Goal: Task Accomplishment & Management: Use online tool/utility

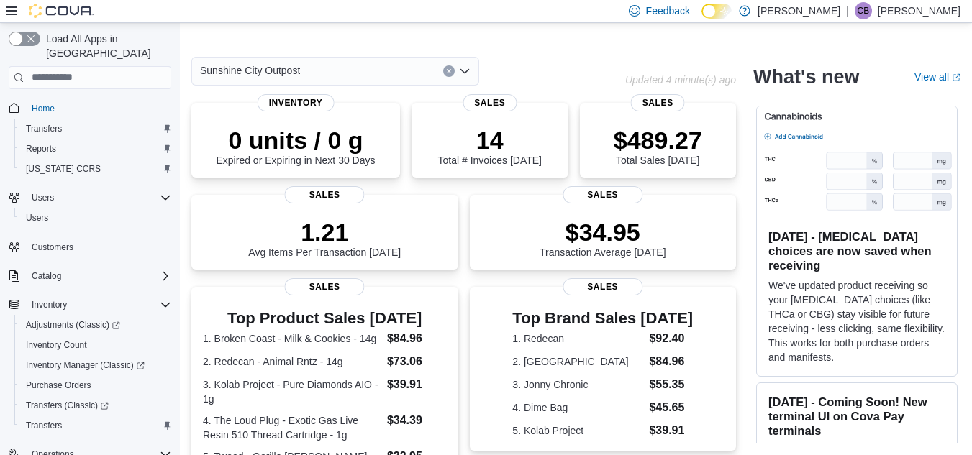
scroll to position [390, 0]
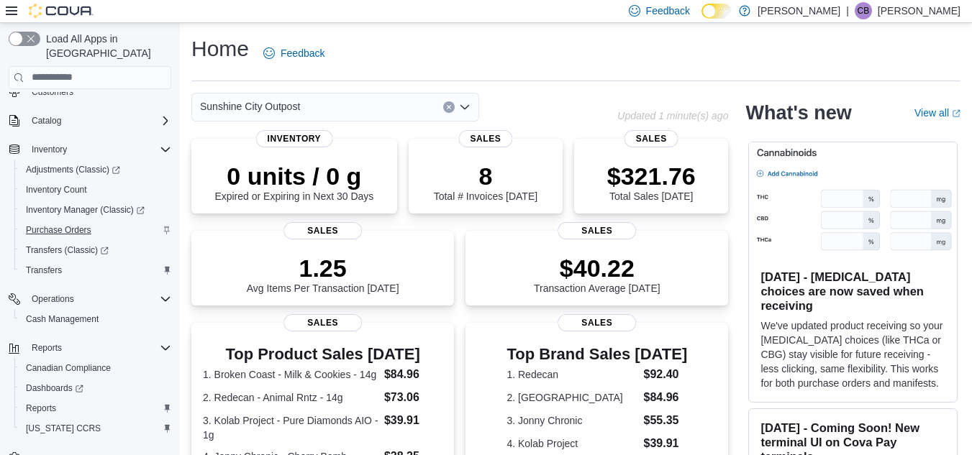
scroll to position [165, 0]
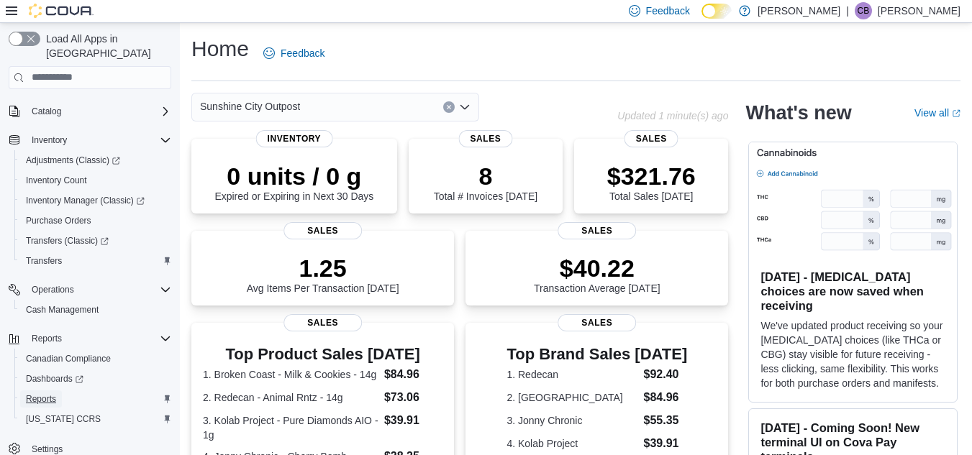
click at [36, 394] on span "Reports" at bounding box center [41, 400] width 30 height 12
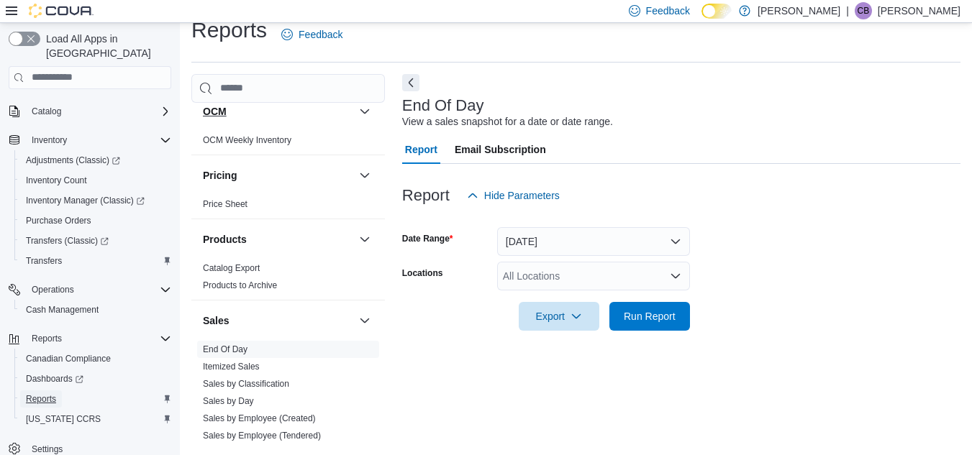
scroll to position [863, 0]
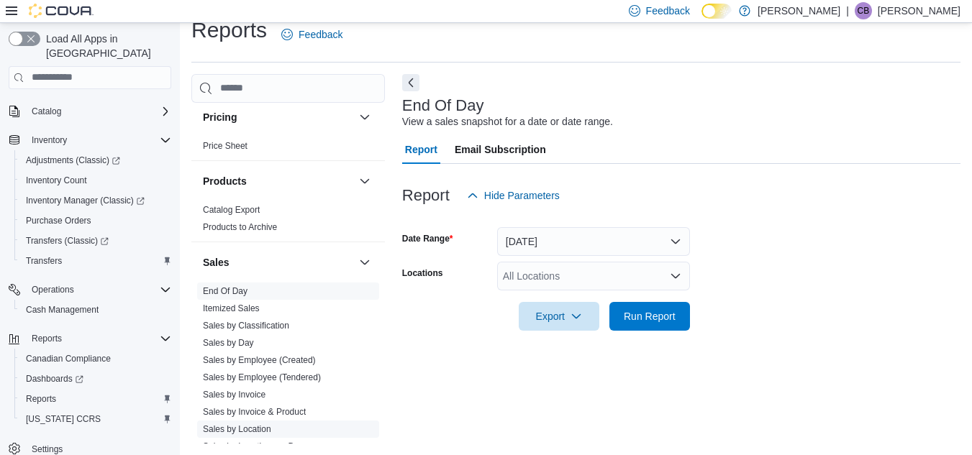
click at [254, 430] on link "Sales by Location" at bounding box center [237, 429] width 68 height 10
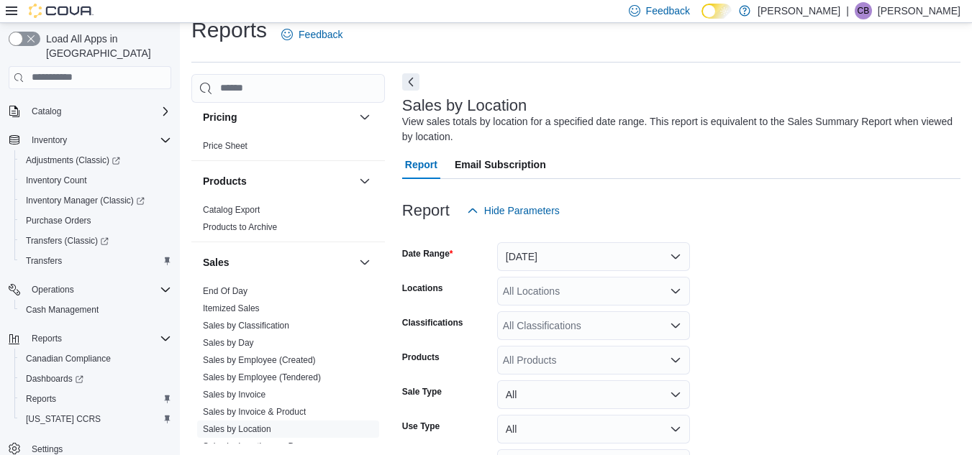
click at [412, 83] on div "Sales by Location View sales totals by location for a specified date range. Thi…" at bounding box center [681, 305] width 558 height 462
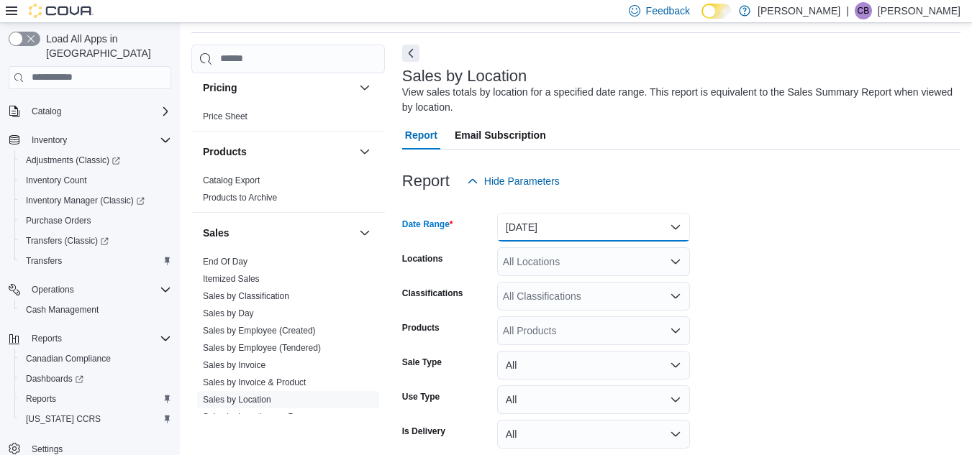
click at [651, 223] on button "Yesterday" at bounding box center [593, 227] width 193 height 29
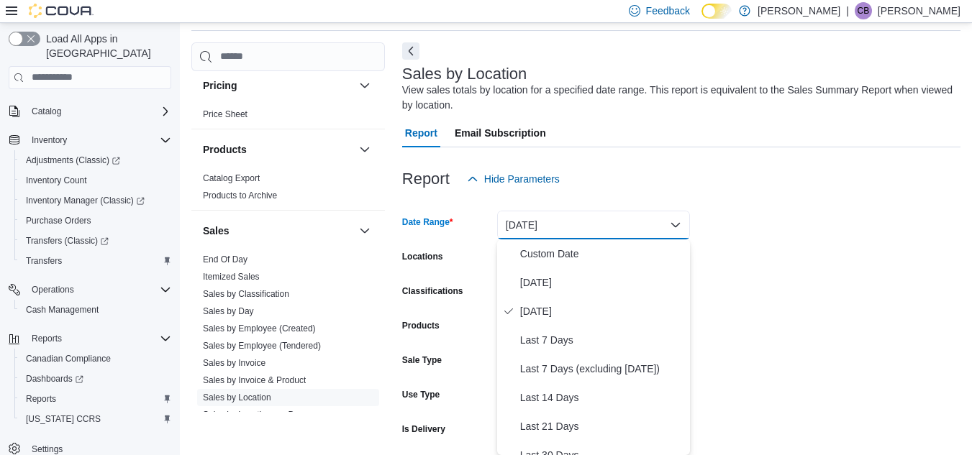
click at [589, 225] on button "Yesterday" at bounding box center [593, 225] width 193 height 29
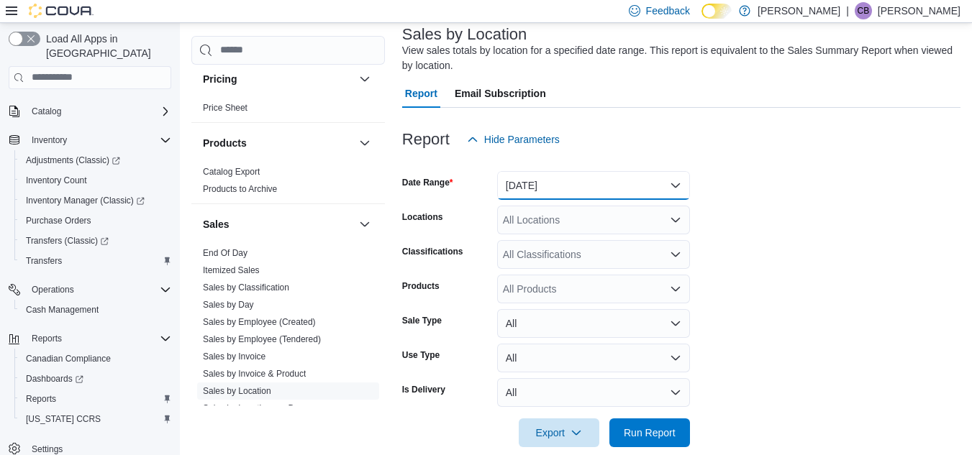
scroll to position [111, 0]
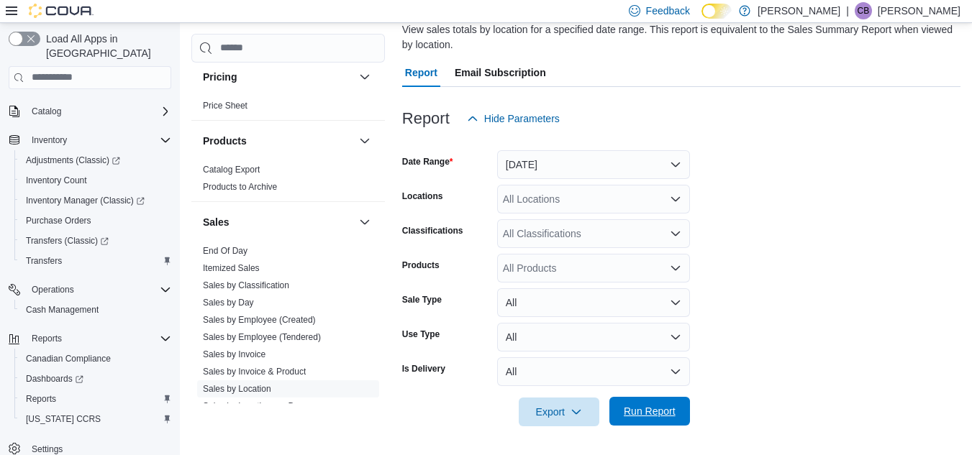
click at [649, 411] on span "Run Report" at bounding box center [650, 411] width 52 height 14
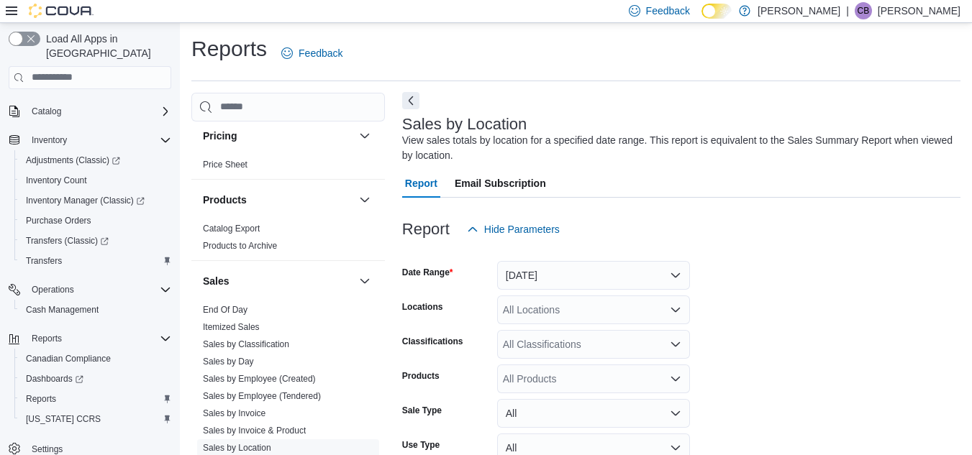
click at [409, 101] on button "Next" at bounding box center [410, 100] width 17 height 17
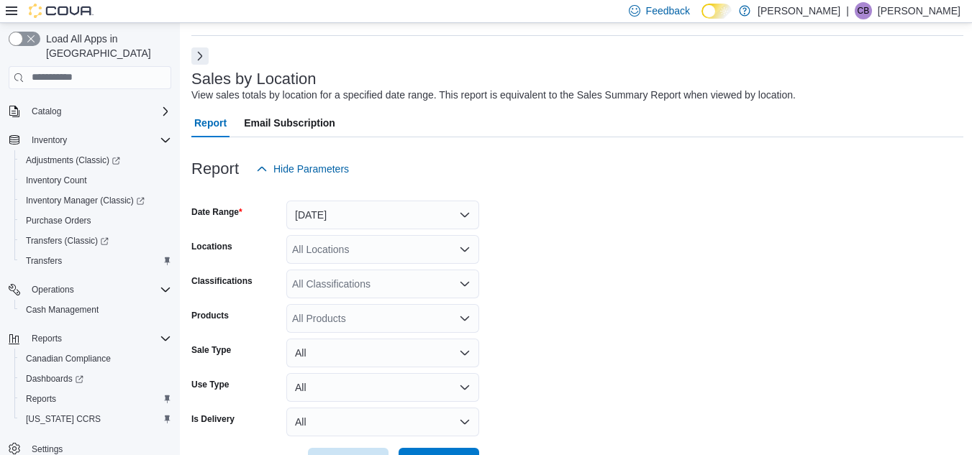
scroll to position [117, 0]
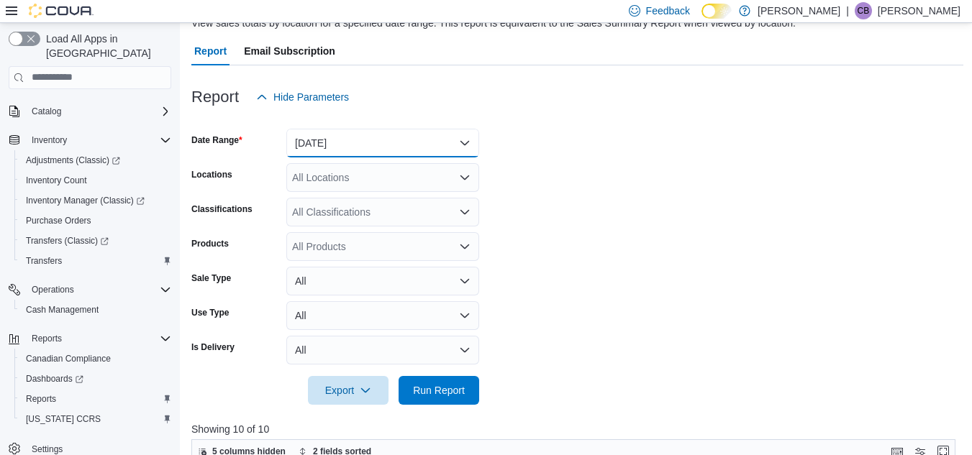
click at [458, 141] on button "Yesterday" at bounding box center [382, 143] width 193 height 29
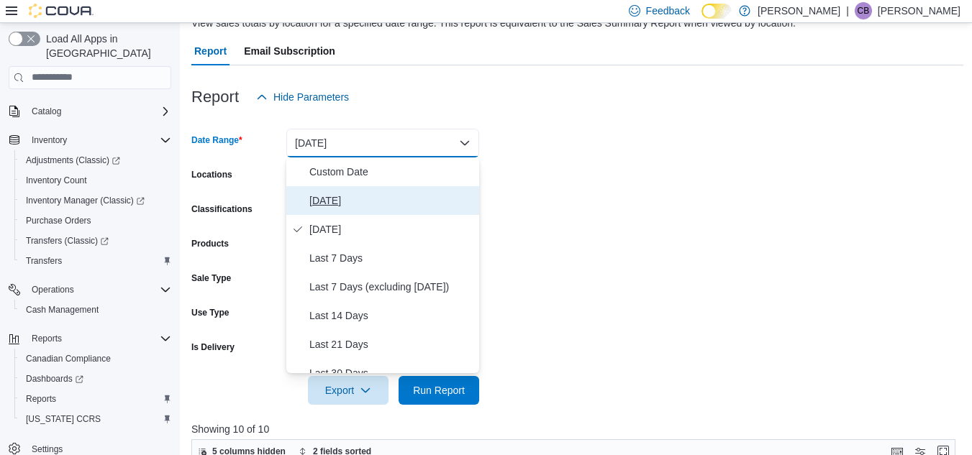
click at [338, 204] on span "Today" at bounding box center [391, 200] width 164 height 17
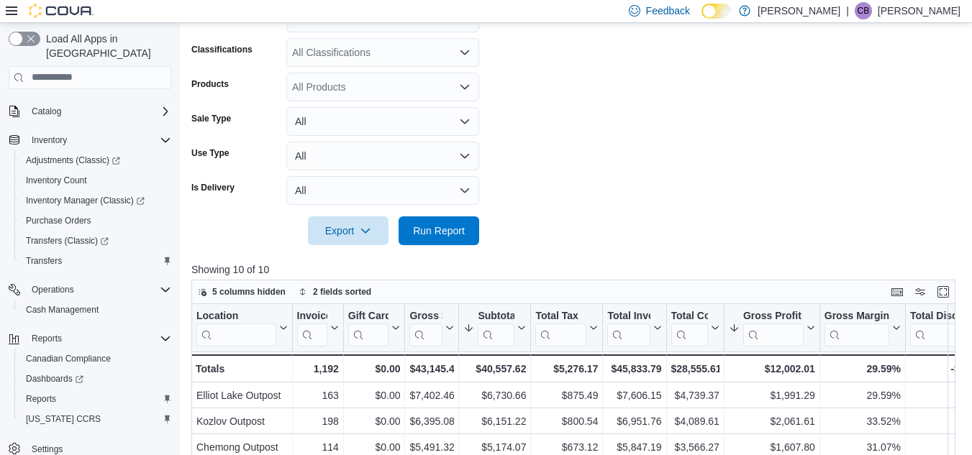
scroll to position [477, 0]
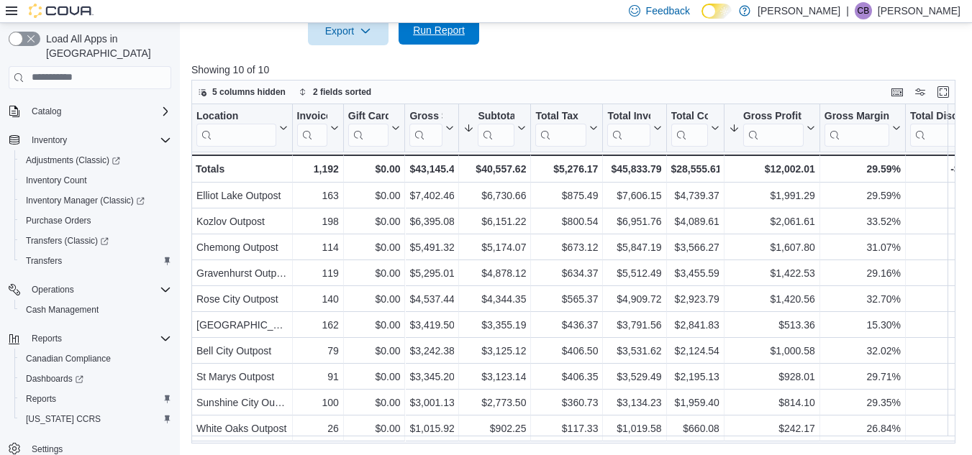
click at [444, 39] on span "Run Report" at bounding box center [438, 30] width 63 height 29
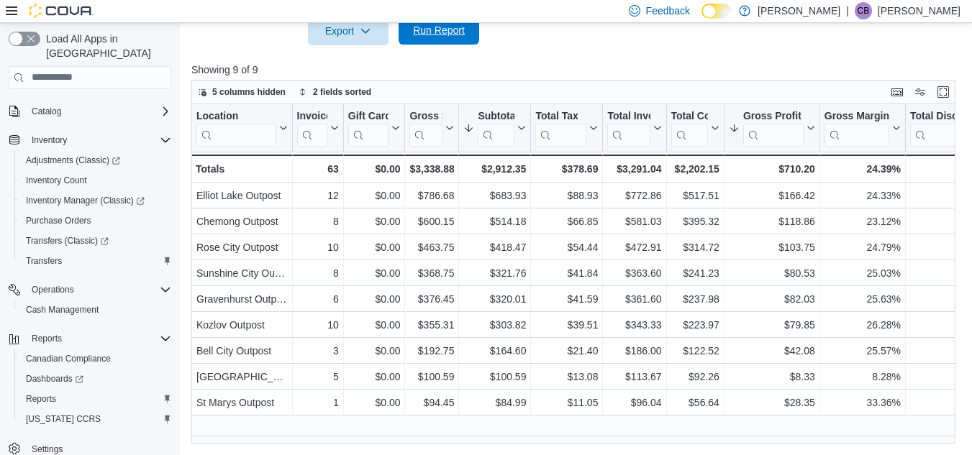
click at [472, 34] on button "Run Report" at bounding box center [439, 30] width 81 height 29
click at [442, 30] on span "Run Report" at bounding box center [439, 30] width 52 height 14
